Goal: Information Seeking & Learning: Learn about a topic

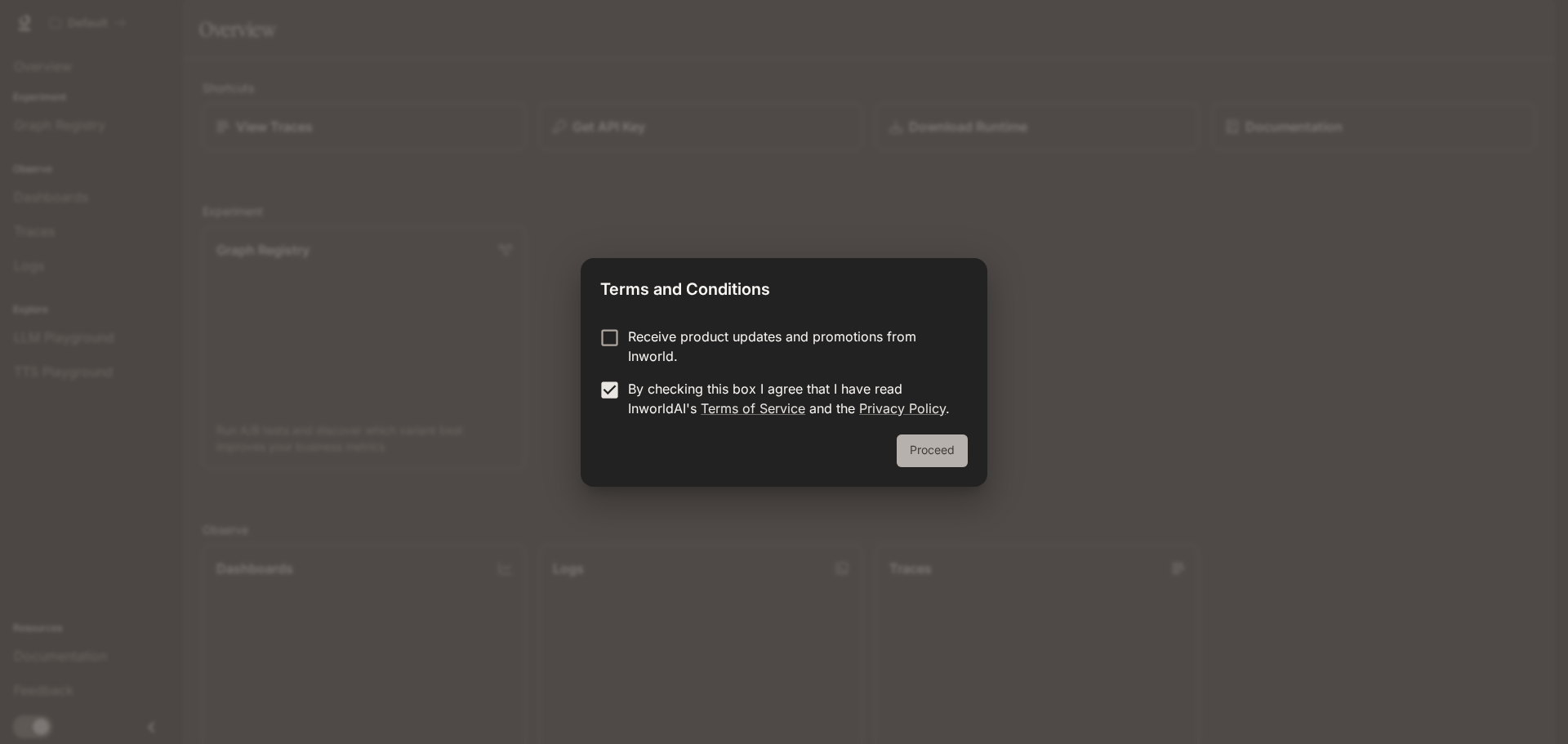
click at [924, 452] on button "Proceed" at bounding box center [932, 451] width 71 height 33
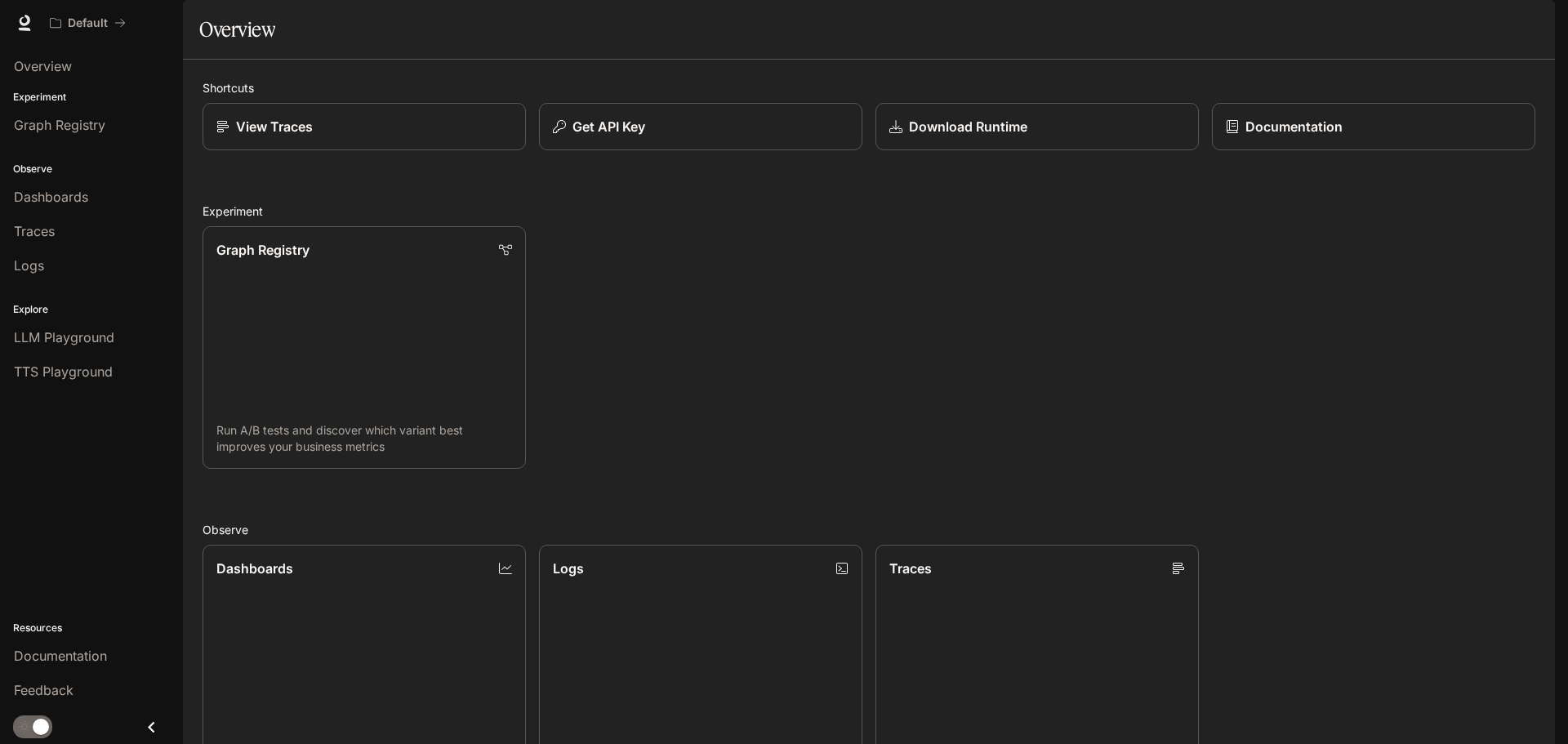
click at [1468, 16] on span "Documentation" at bounding box center [1456, 23] width 81 height 20
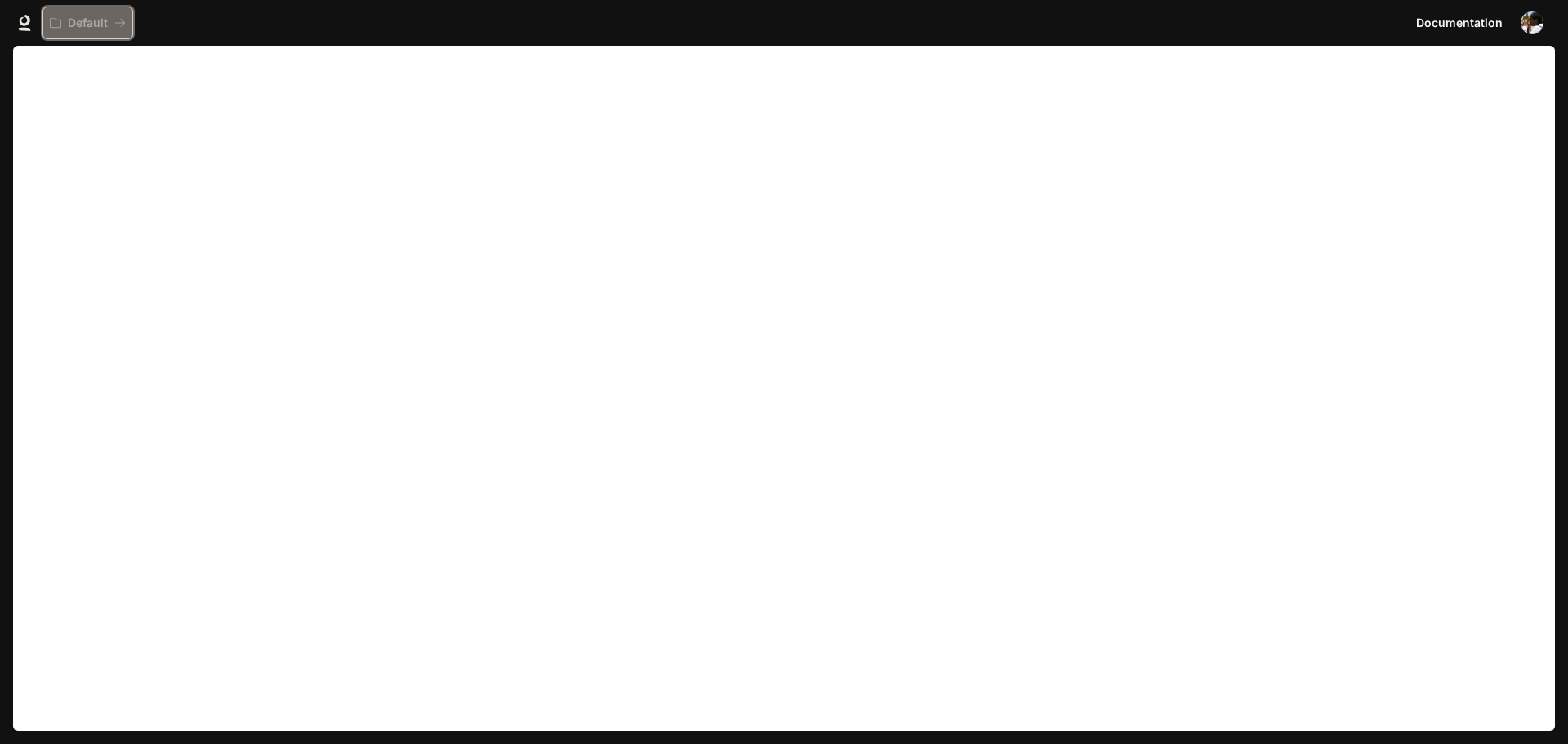
click at [94, 20] on p "Default" at bounding box center [88, 23] width 40 height 13
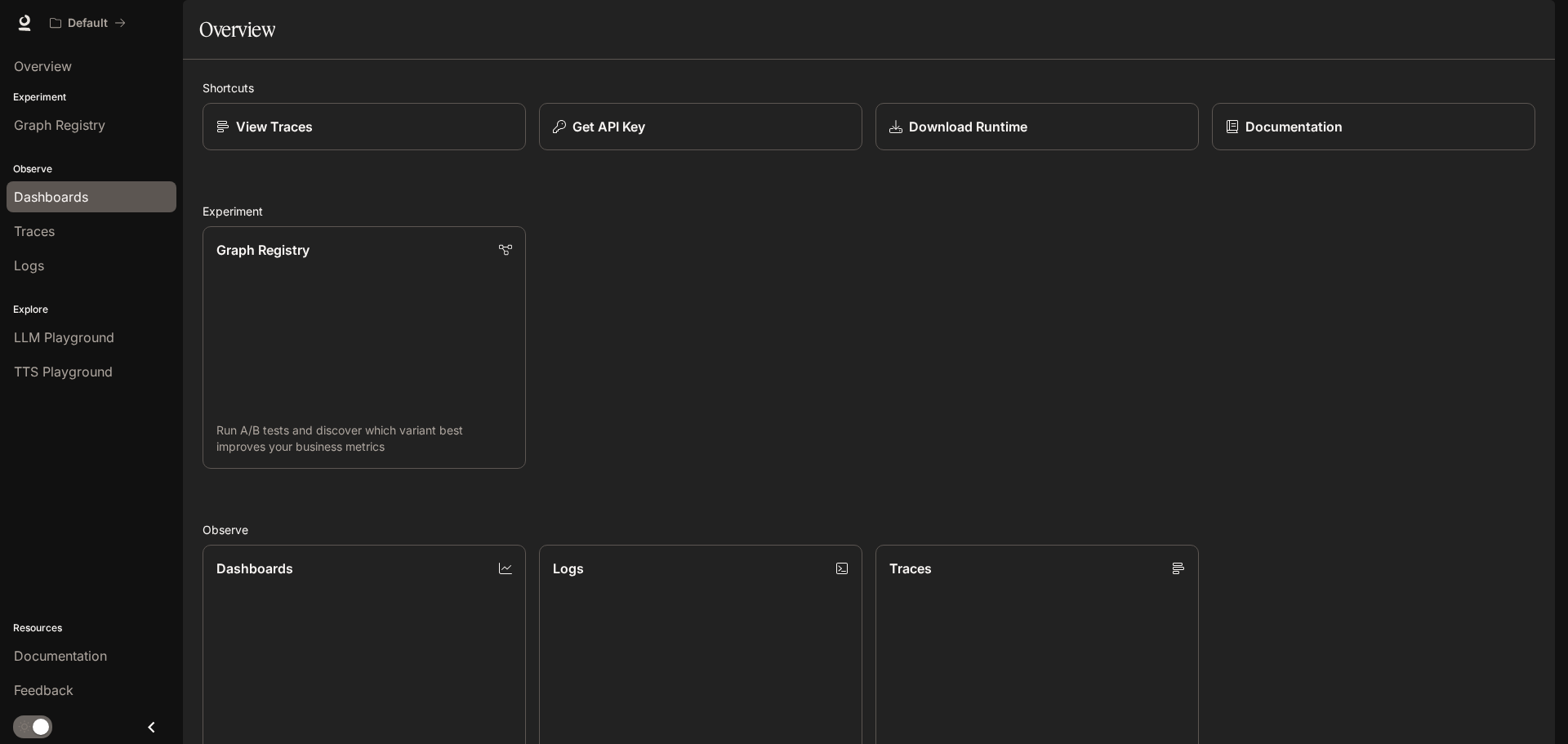
click at [86, 192] on span "Dashboards" at bounding box center [50, 197] width 74 height 19
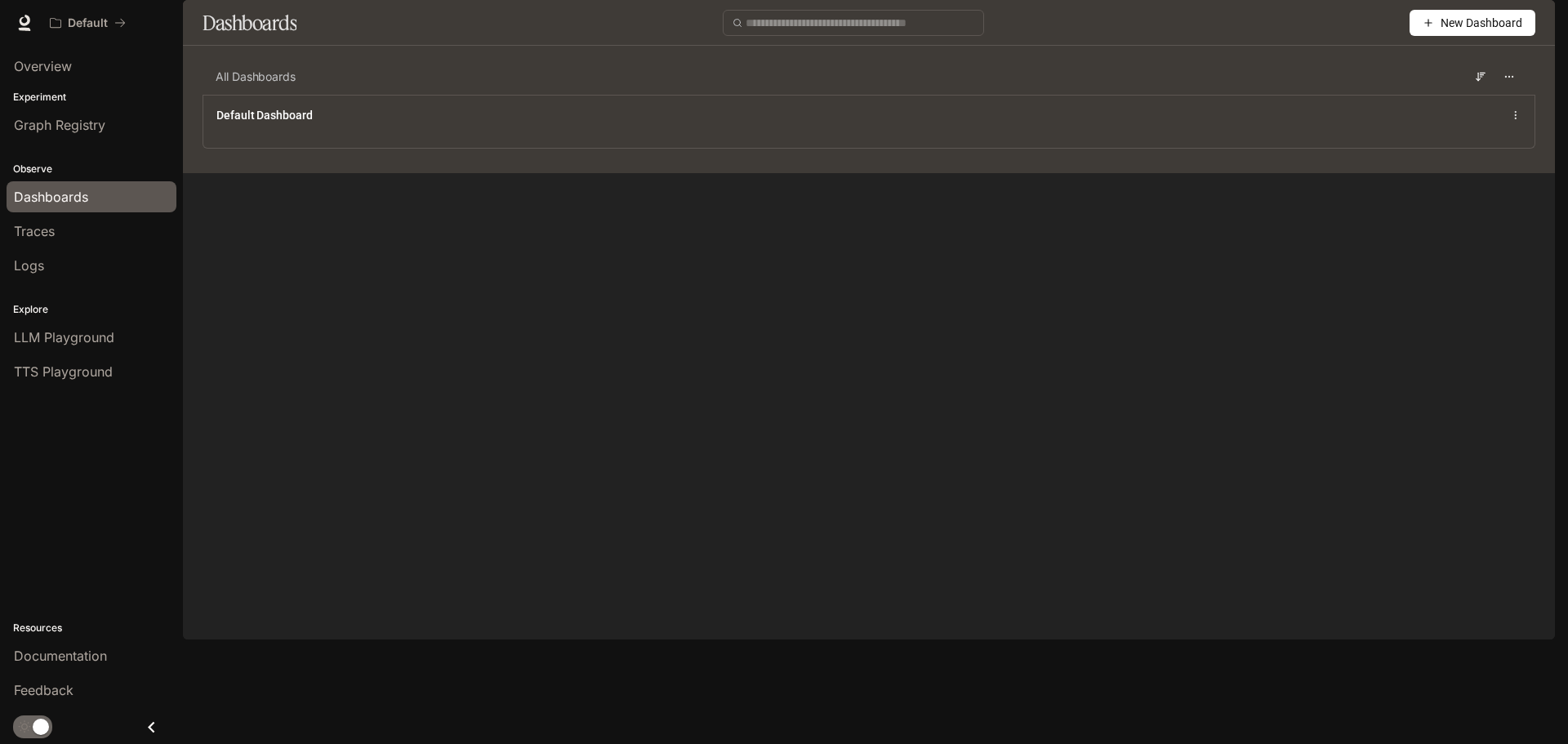
click at [1454, 32] on span "New Dashboard" at bounding box center [1481, 22] width 82 height 18
click at [1043, 173] on main "Dashboards New Dashboard All Dashboards Default Dashboard" at bounding box center [868, 87] width 1371 height 173
click at [1441, 32] on span "New Dashboard" at bounding box center [1481, 22] width 82 height 18
click at [1002, 173] on main "Dashboards New Dashboard All Dashboards Default Dashboard" at bounding box center [868, 87] width 1371 height 173
click at [1509, 83] on icon "button" at bounding box center [1509, 77] width 12 height 12
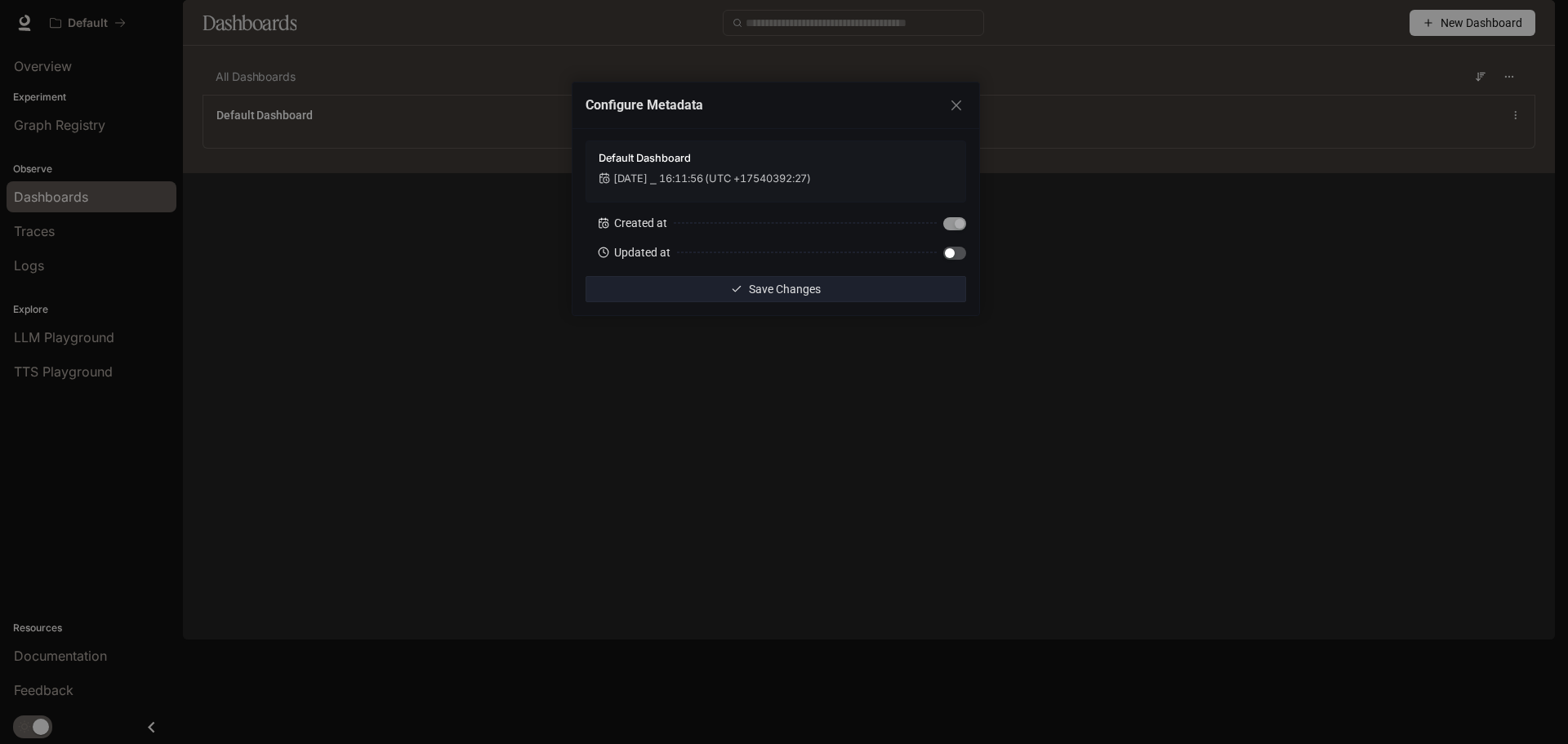
drag, startPoint x: 1267, startPoint y: 409, endPoint x: 1243, endPoint y: 383, distance: 35.4
click at [1268, 409] on div "Configure Metadata Default Dashboard Dec 31, 2001 ⎯ 16:11:56 (UTC +17540392:27)…" at bounding box center [784, 372] width 1568 height 744
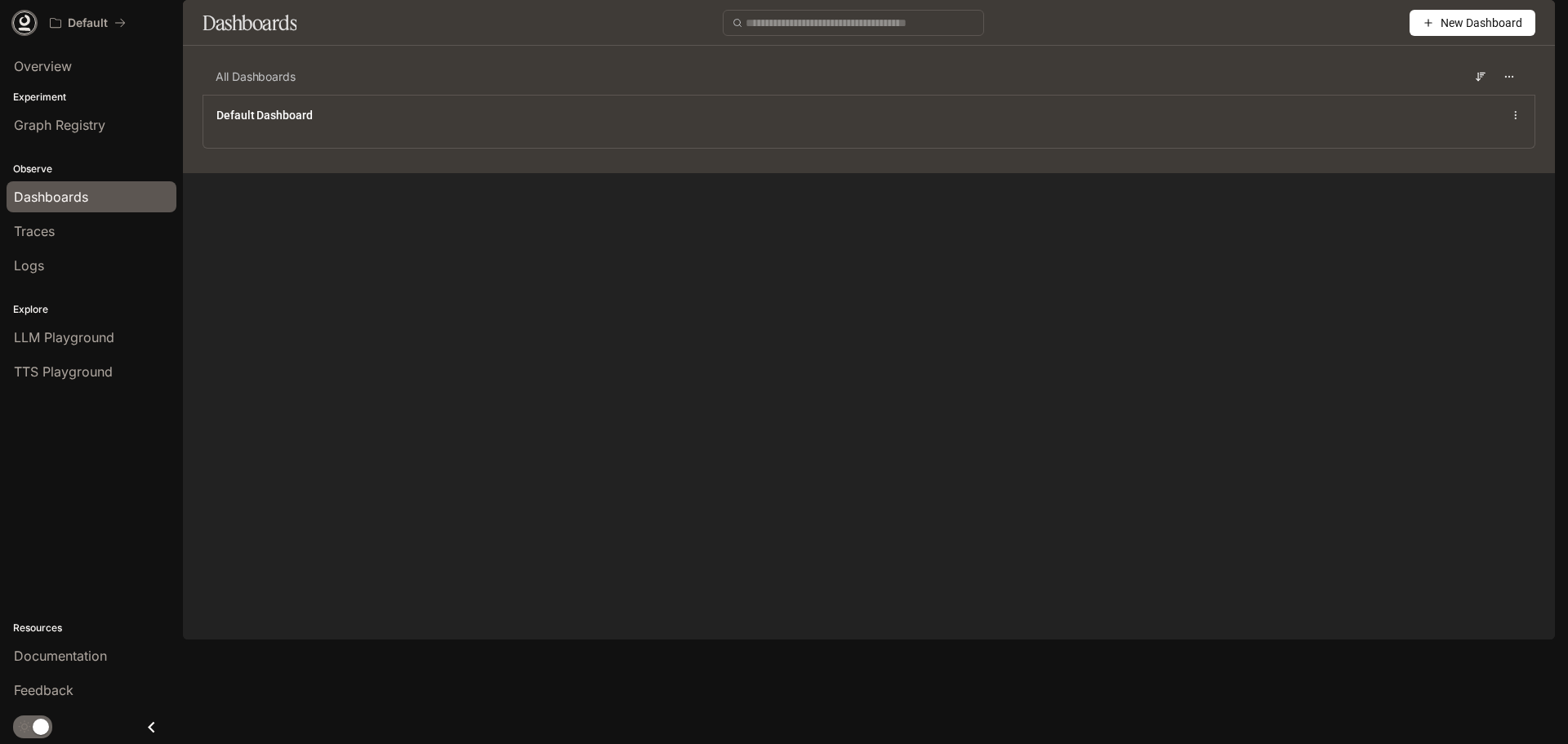
click at [28, 22] on icon at bounding box center [24, 20] width 11 height 12
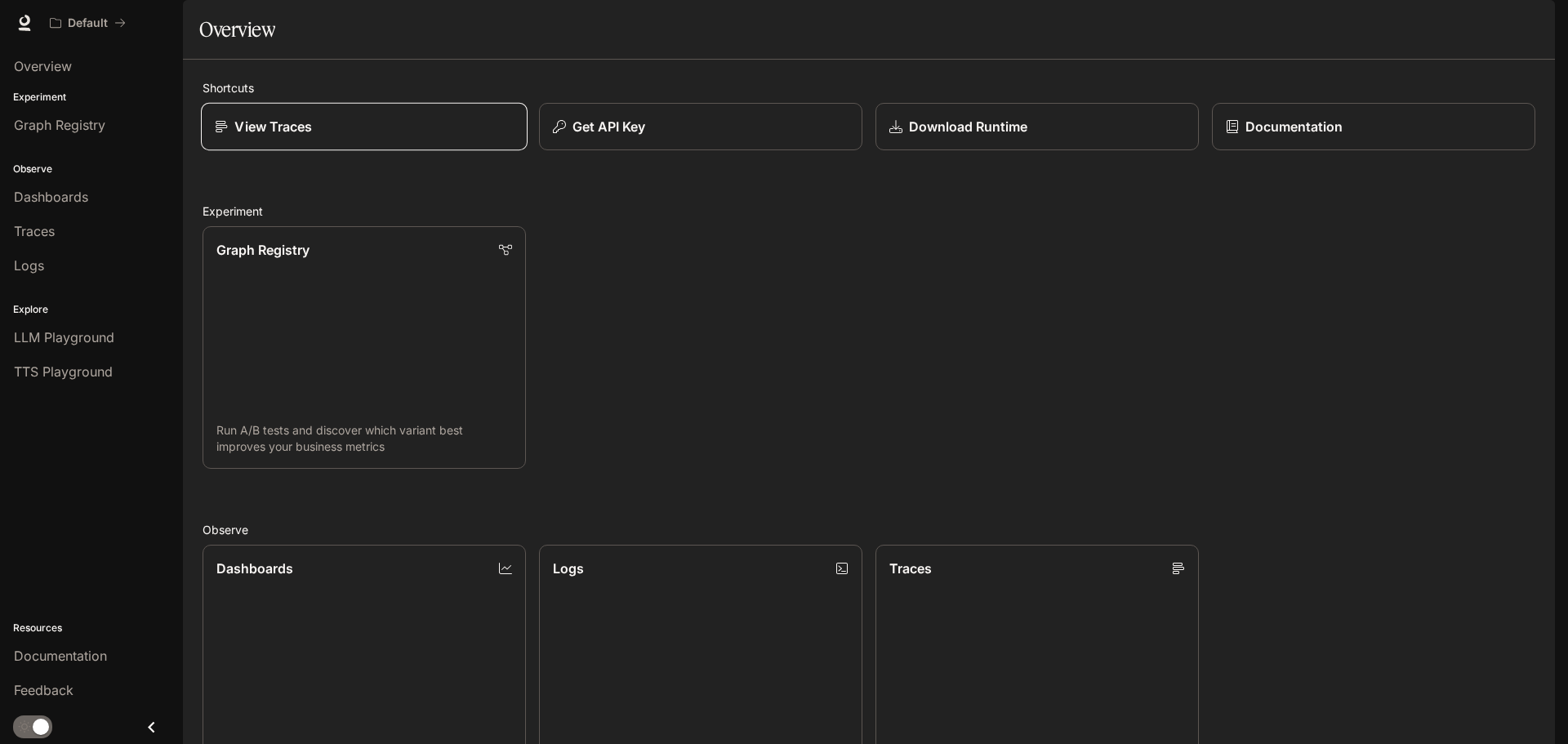
click at [333, 136] on div "View Traces" at bounding box center [364, 126] width 299 height 19
